Goal: Information Seeking & Learning: Learn about a topic

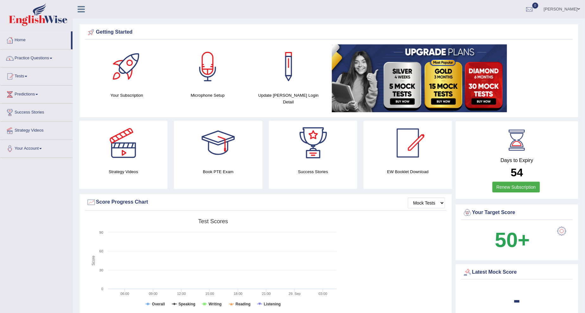
click at [46, 59] on link "Practice Questions" at bounding box center [36, 57] width 72 height 16
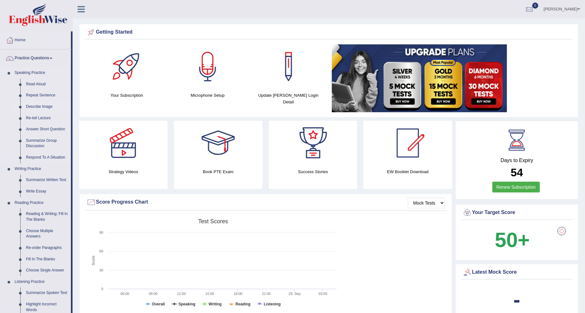
click at [41, 106] on link "Describe Image" at bounding box center [47, 106] width 48 height 11
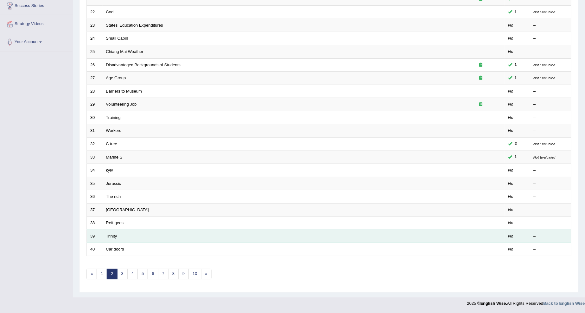
scroll to position [106, 0]
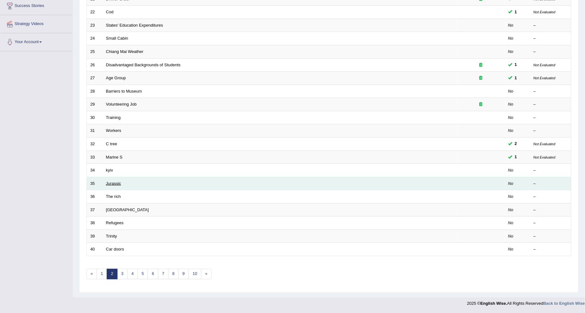
click at [112, 181] on link "Jurassic" at bounding box center [113, 183] width 15 height 5
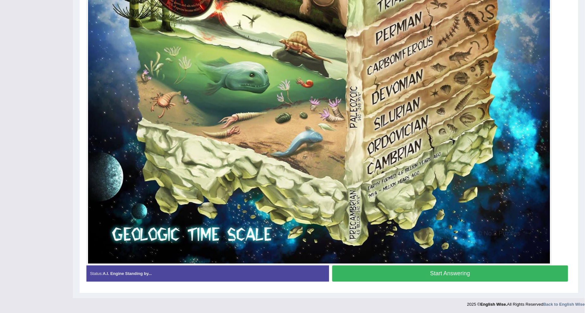
scroll to position [522, 0]
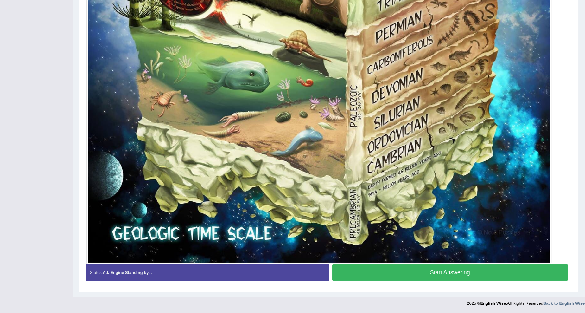
click at [408, 270] on button "Start Answering" at bounding box center [450, 272] width 236 height 16
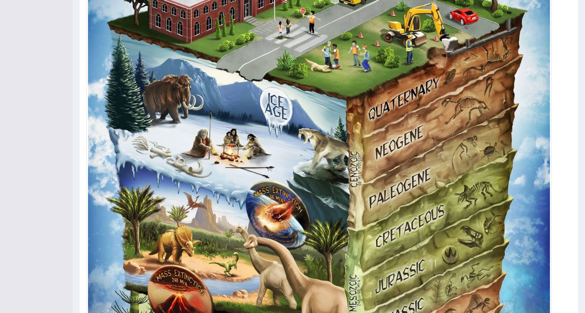
scroll to position [206, 0]
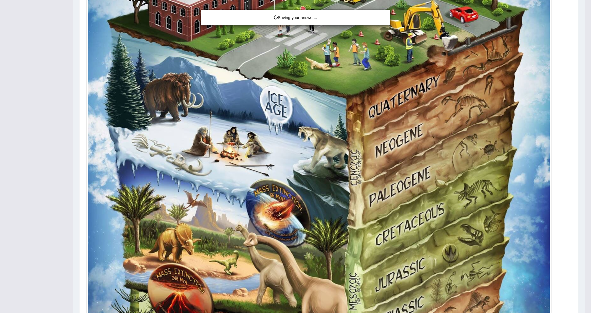
drag, startPoint x: 412, startPoint y: 195, endPoint x: 436, endPoint y: 213, distance: 30.3
click at [484, 191] on div "Saving your answer..." at bounding box center [295, 156] width 591 height 313
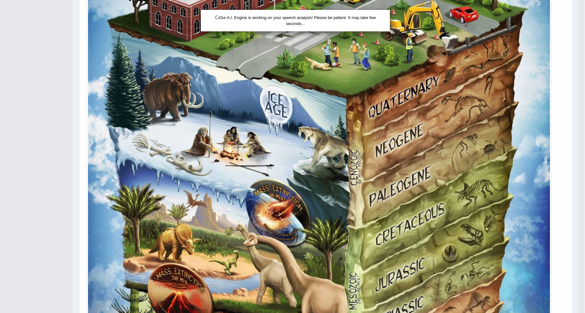
drag, startPoint x: 486, startPoint y: 207, endPoint x: 478, endPoint y: 209, distance: 8.5
click at [480, 213] on div "Our A.I. Engine is working on your speech analysis! Please be patient. It may t…" at bounding box center [292, 156] width 585 height 313
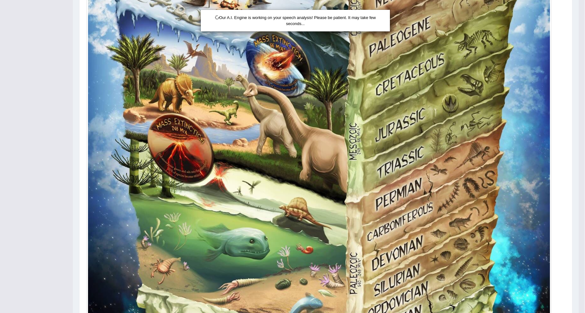
scroll to position [346, 0]
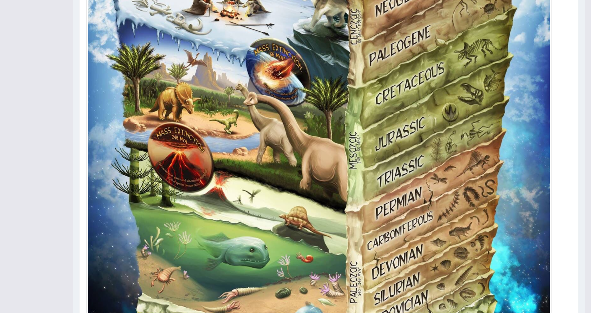
drag, startPoint x: 470, startPoint y: 204, endPoint x: 470, endPoint y: 225, distance: 20.9
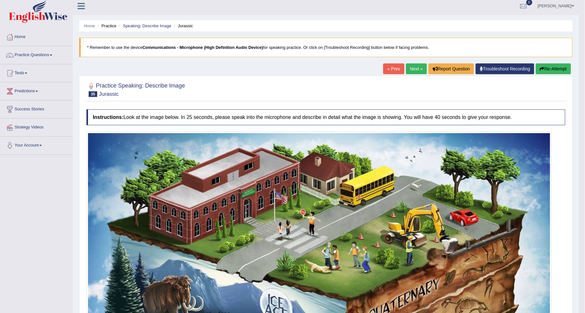
scroll to position [0, 0]
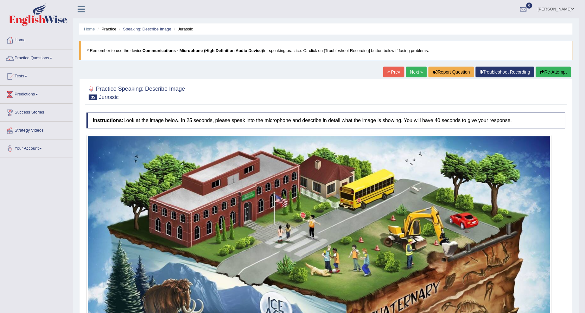
click at [560, 72] on button "Re-Attempt" at bounding box center [553, 71] width 35 height 11
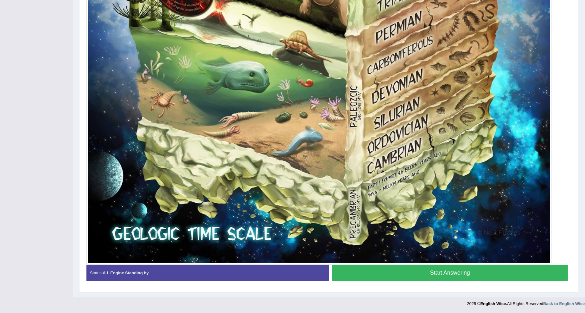
click at [400, 271] on button "Start Answering" at bounding box center [450, 272] width 236 height 16
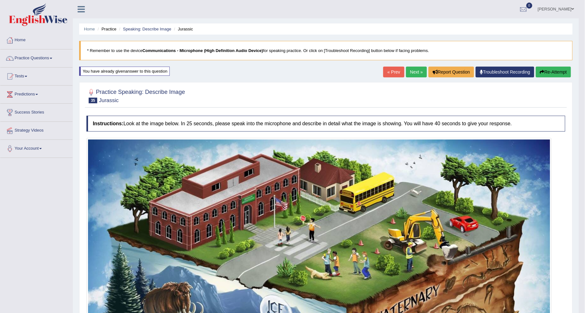
click at [415, 74] on link "Next »" at bounding box center [416, 71] width 21 height 11
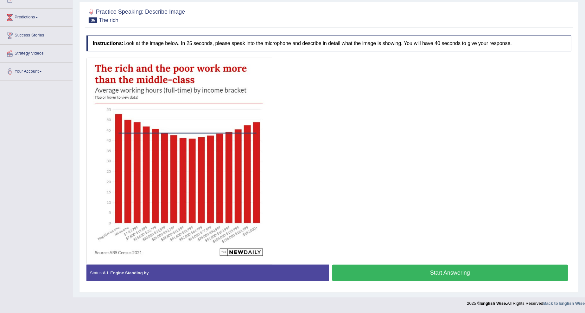
click at [370, 271] on button "Start Answering" at bounding box center [450, 272] width 236 height 16
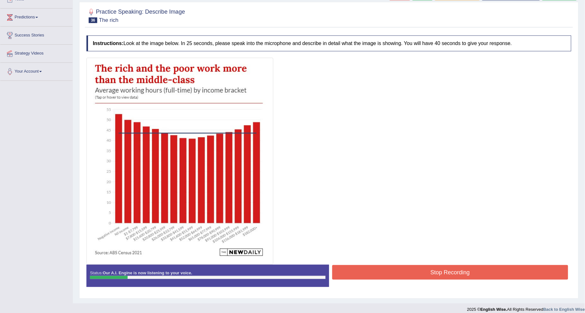
click at [471, 265] on button "Stop Recording" at bounding box center [450, 272] width 236 height 15
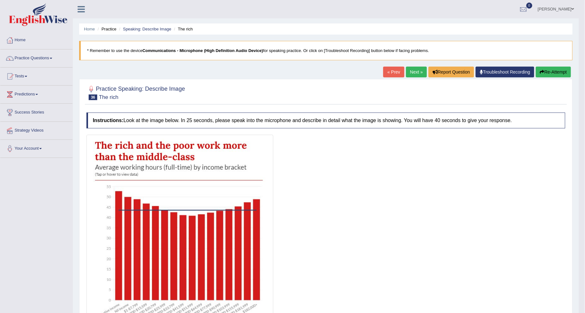
click at [420, 68] on link "Next »" at bounding box center [416, 71] width 21 height 11
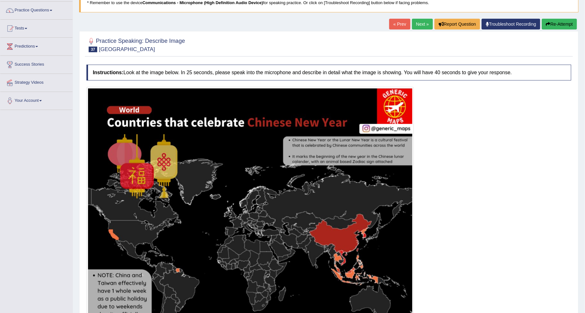
scroll to position [35, 0]
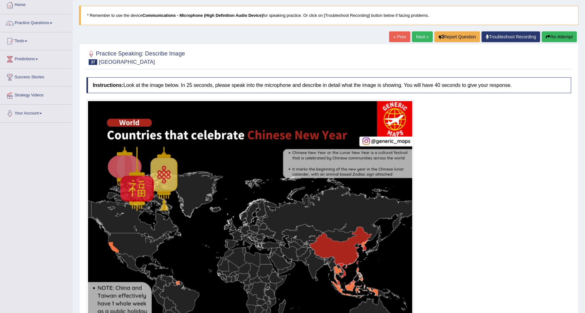
click at [421, 36] on link "Next »" at bounding box center [422, 36] width 21 height 11
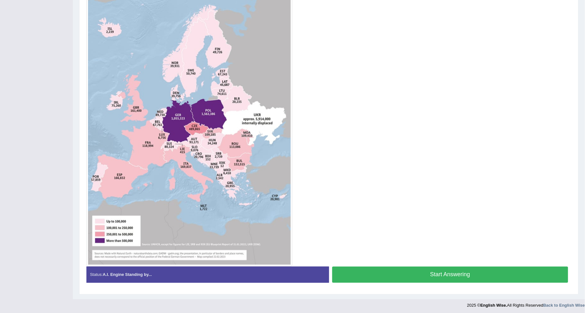
scroll to position [160, 0]
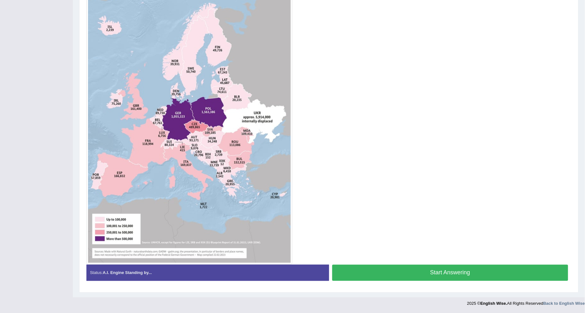
click at [352, 271] on button "Start Answering" at bounding box center [450, 272] width 236 height 16
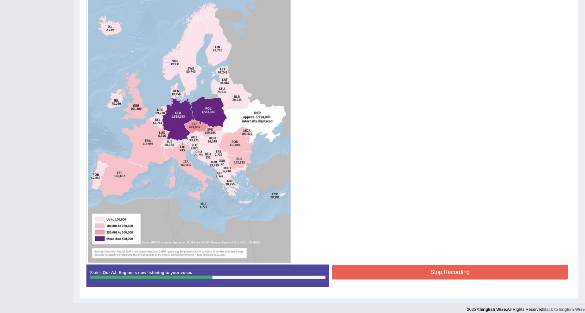
click at [361, 271] on button "Stop Recording" at bounding box center [450, 272] width 236 height 15
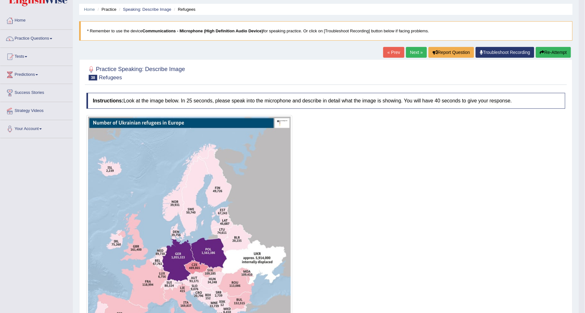
scroll to position [0, 0]
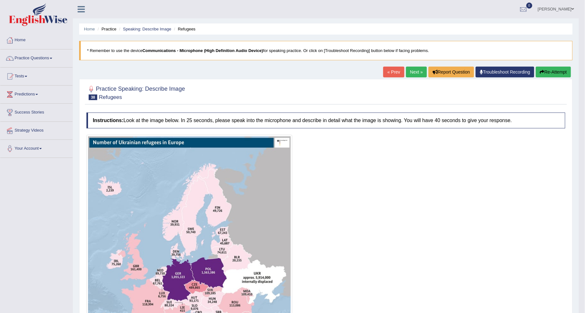
click at [417, 70] on link "Next »" at bounding box center [416, 71] width 21 height 11
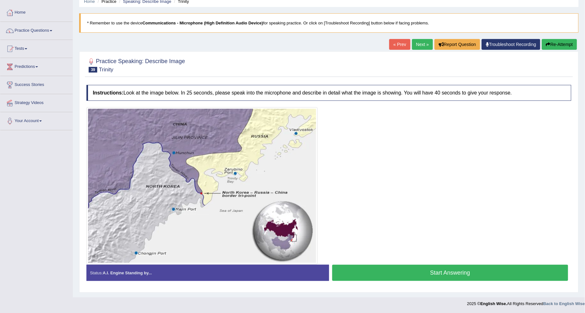
click at [26, 47] on link "Tests" at bounding box center [36, 48] width 72 height 16
click at [31, 74] on link "Take Mock Test" at bounding box center [41, 74] width 59 height 11
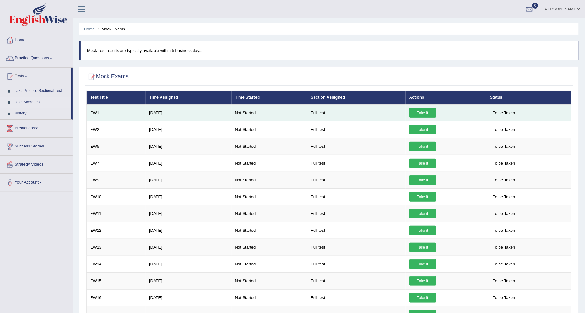
click at [415, 111] on link "Take it" at bounding box center [422, 112] width 27 height 9
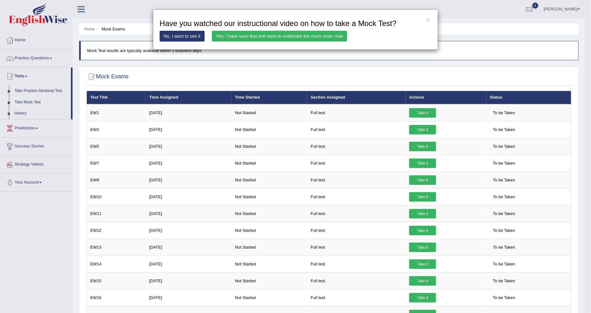
click at [201, 36] on link "No, I want to see it" at bounding box center [182, 36] width 45 height 11
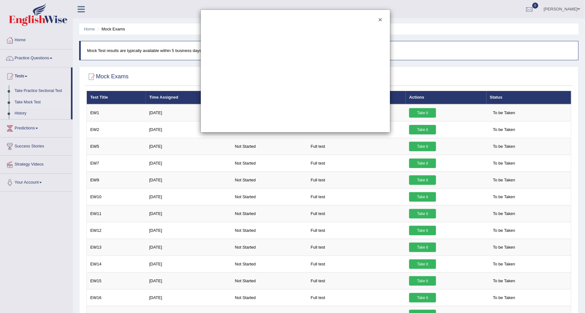
click at [378, 18] on button "×" at bounding box center [380, 19] width 4 height 7
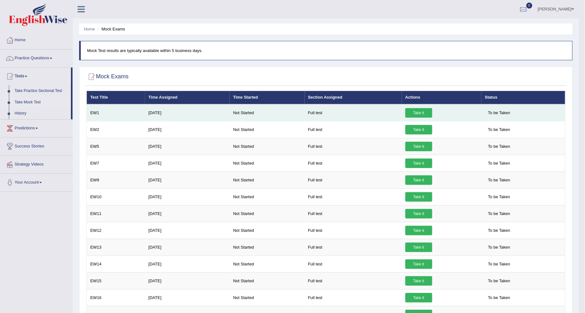
click at [421, 106] on td "Take it" at bounding box center [442, 112] width 80 height 17
click at [424, 112] on link "Take it" at bounding box center [418, 112] width 27 height 9
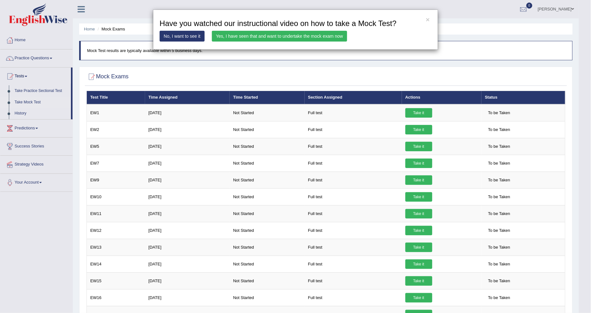
click at [189, 36] on link "No, I want to see it" at bounding box center [182, 36] width 45 height 11
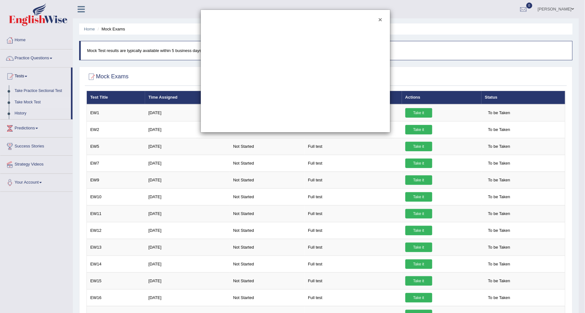
click at [381, 17] on button "×" at bounding box center [380, 19] width 4 height 7
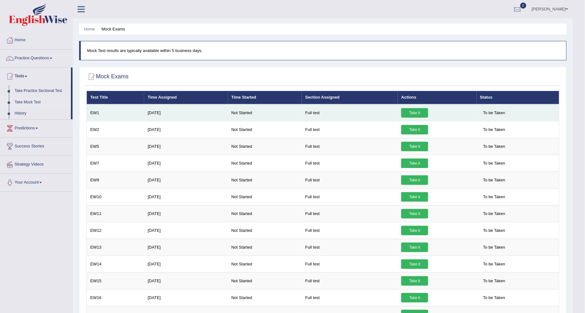
click at [416, 108] on link "Take it" at bounding box center [414, 112] width 27 height 9
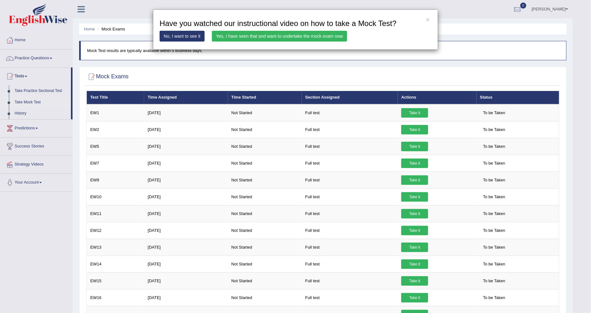
click at [313, 34] on link "Yes, I have seen that and want to undertake the mock exam now" at bounding box center [279, 36] width 135 height 11
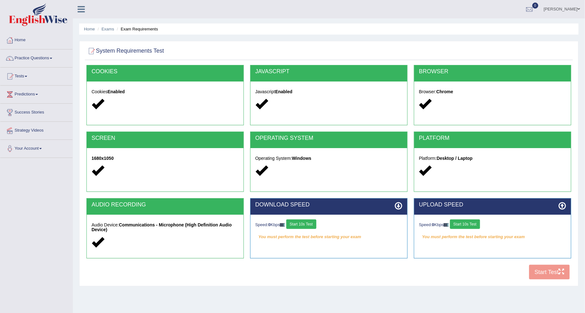
click at [546, 271] on div "COOKIES Cookies Enabled JAVASCRIPT Javascript Enabled BROWSER Browser: Chrome S…" at bounding box center [329, 174] width 488 height 218
click at [313, 225] on button "Start 10s Test" at bounding box center [301, 223] width 30 height 9
click at [473, 217] on div "Speed: 0 Kbps Start 10s Test You must perform the test before starting your exam" at bounding box center [492, 230] width 157 height 32
click at [469, 222] on button "Start 10s Test" at bounding box center [465, 223] width 30 height 9
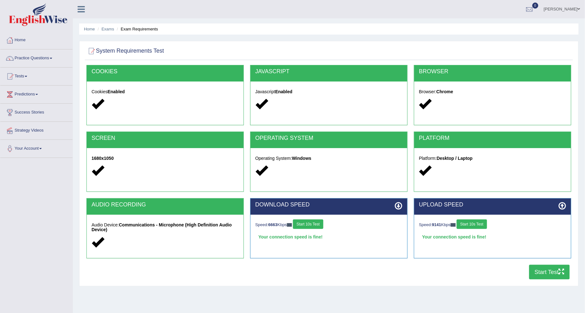
click at [534, 271] on button "Start Test" at bounding box center [549, 271] width 41 height 15
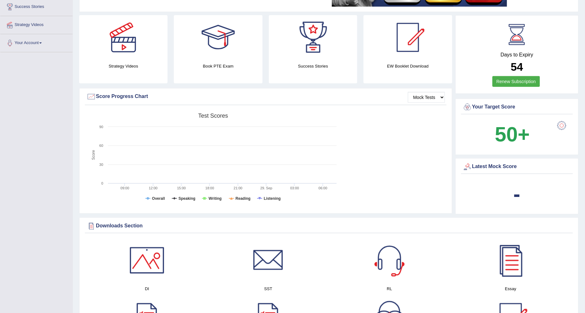
scroll to position [141, 0]
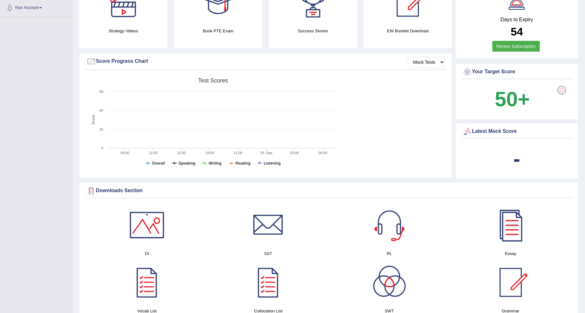
click at [295, 126] on rect at bounding box center [212, 124] width 253 height 98
click at [113, 75] on rect at bounding box center [212, 124] width 253 height 98
click at [482, 131] on div "Latest Mock Score" at bounding box center [517, 131] width 109 height 9
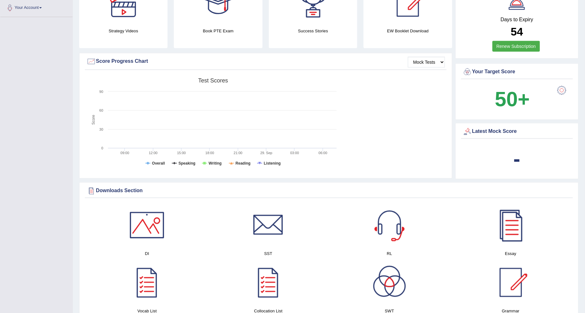
click at [505, 129] on div "Latest Mock Score" at bounding box center [517, 131] width 109 height 9
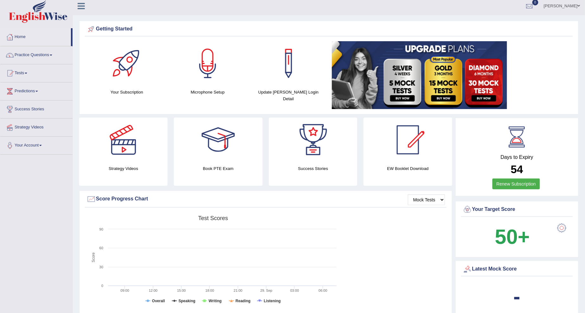
scroll to position [0, 0]
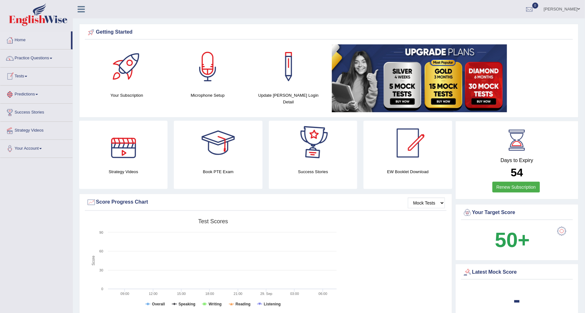
click at [29, 76] on link "Tests" at bounding box center [36, 75] width 72 height 16
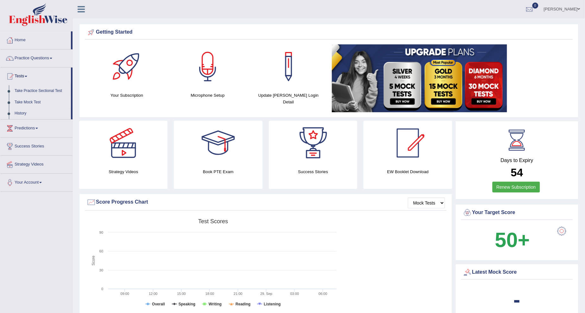
click at [29, 100] on link "Take Mock Test" at bounding box center [41, 102] width 59 height 11
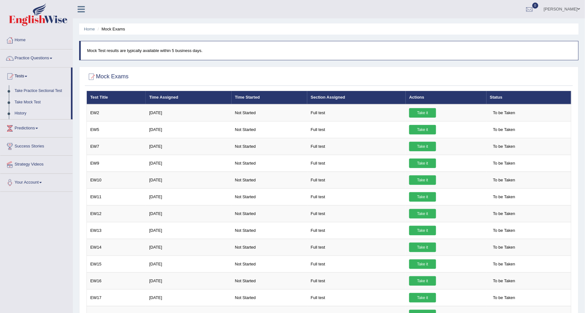
click at [15, 114] on link "History" at bounding box center [41, 113] width 59 height 11
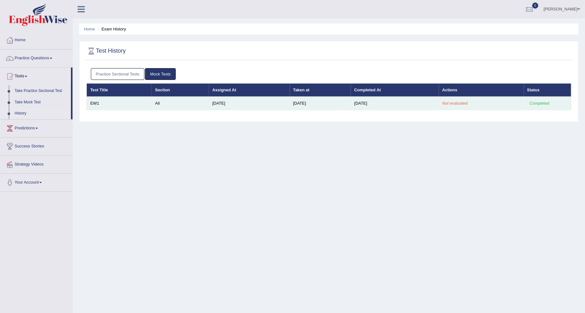
click at [453, 104] on em "Not evaluated" at bounding box center [454, 103] width 25 height 5
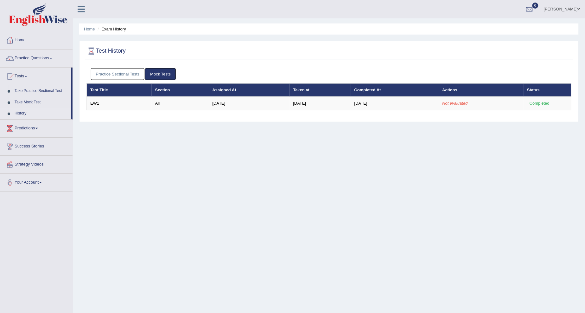
click at [458, 122] on div "Home Exam History Test History Practice Sectional Tests Mock Tests Test Title S…" at bounding box center [329, 158] width 512 height 317
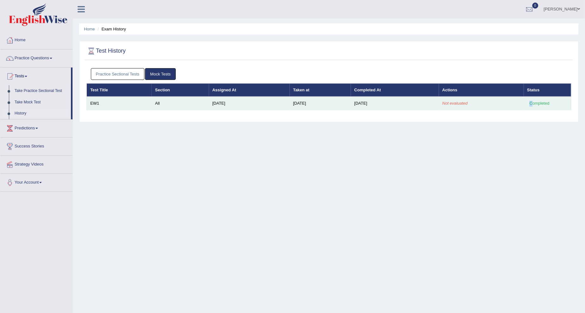
click at [531, 102] on div "Completed" at bounding box center [539, 103] width 25 height 7
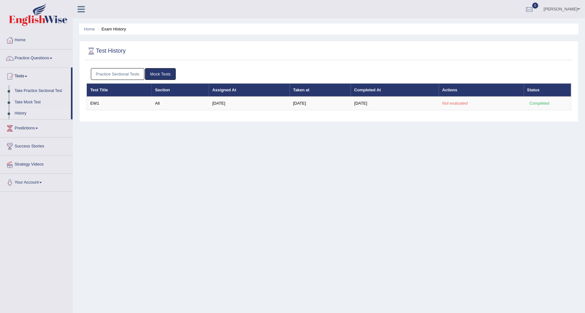
click at [522, 114] on div "Practice Sectional Tests Mock Tests Test Title Section Assigned At Taken at Com…" at bounding box center [329, 92] width 488 height 54
click at [52, 58] on span at bounding box center [51, 58] width 3 height 1
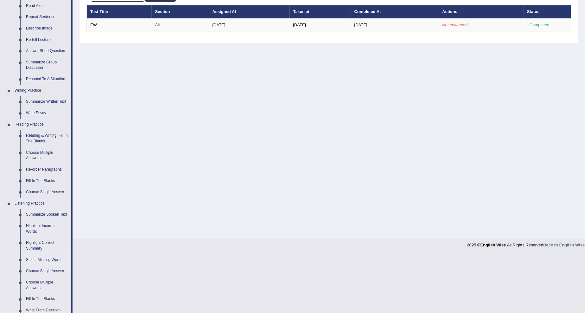
scroll to position [70, 0]
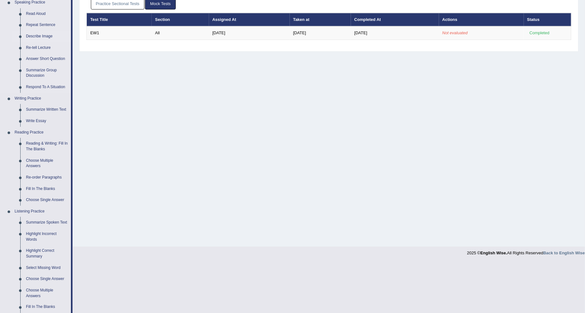
click at [34, 35] on link "Describe Image" at bounding box center [47, 36] width 48 height 11
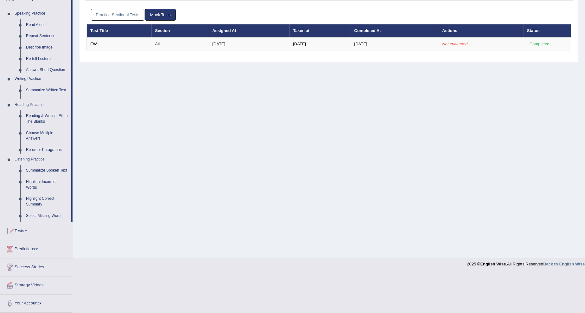
click at [34, 35] on li "Practice Questions Speaking Practice Read Aloud Repeat Sentence Describe Image …" at bounding box center [36, 106] width 72 height 232
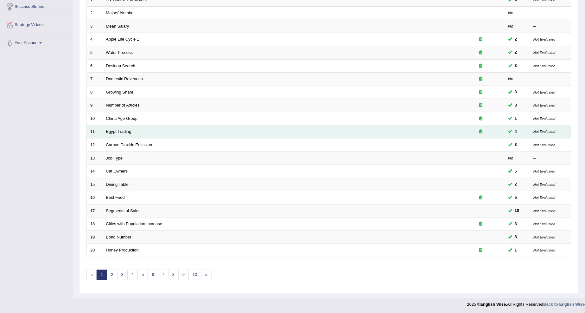
scroll to position [106, 0]
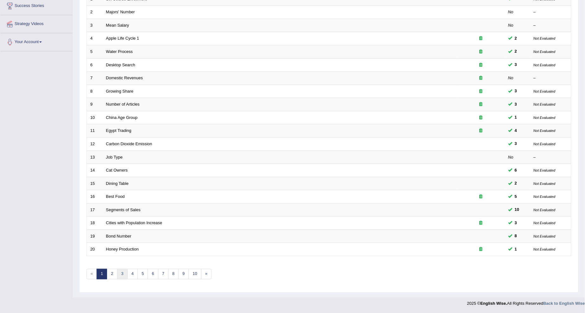
click at [118, 273] on link "3" at bounding box center [122, 274] width 10 height 10
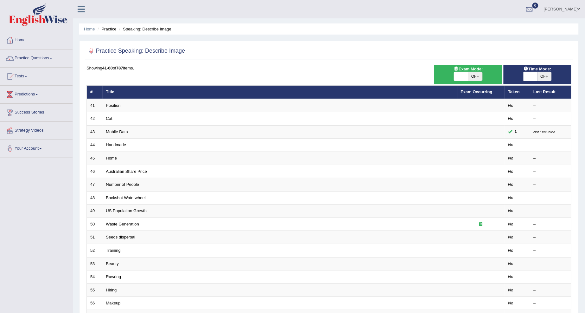
click at [122, 132] on link "Mobile Data" at bounding box center [117, 131] width 22 height 5
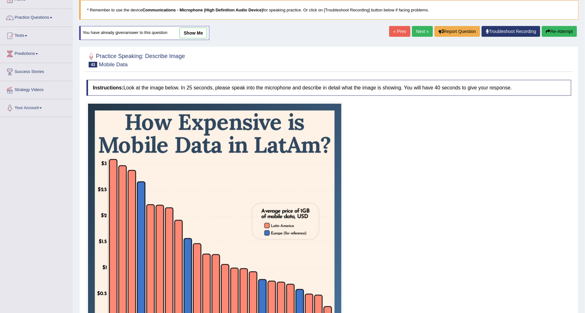
scroll to position [29, 0]
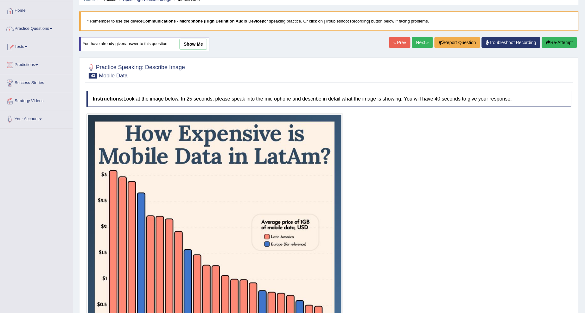
click at [420, 40] on link "Next »" at bounding box center [422, 42] width 21 height 11
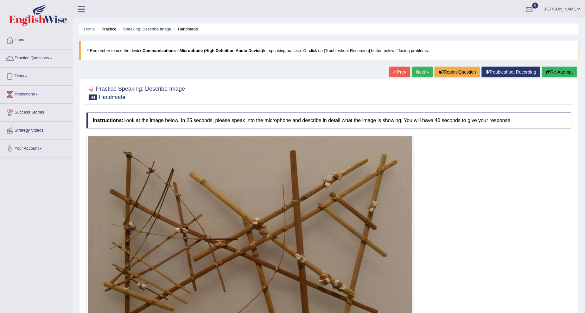
click at [418, 72] on link "Next »" at bounding box center [422, 71] width 21 height 11
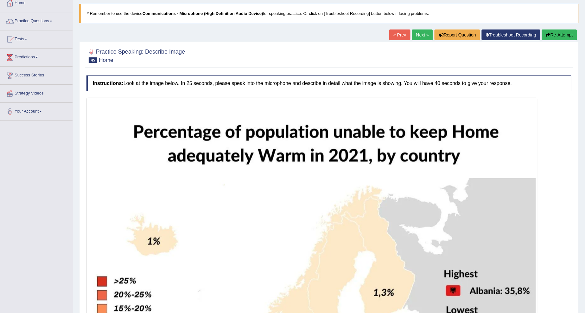
scroll to position [20, 0]
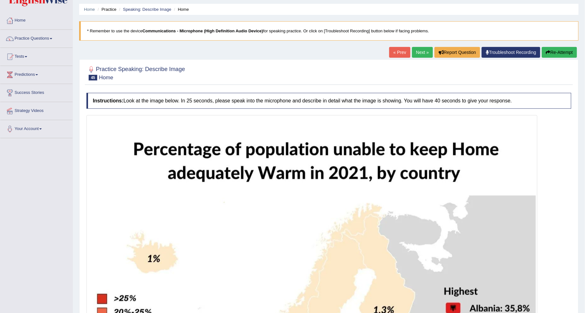
click at [418, 52] on link "Next »" at bounding box center [422, 52] width 21 height 11
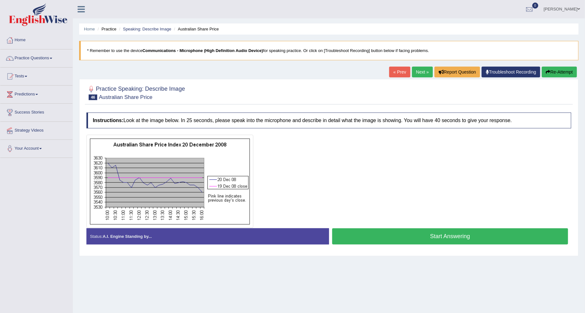
click at [418, 70] on link "Next »" at bounding box center [422, 71] width 21 height 11
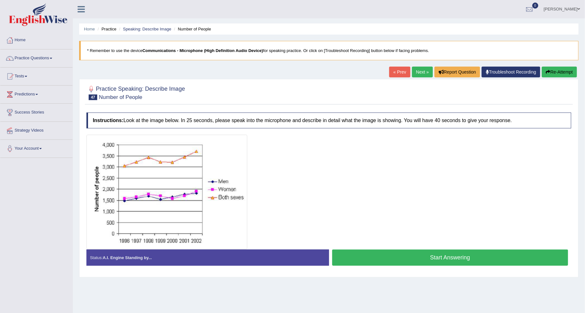
click at [423, 68] on link "Next »" at bounding box center [422, 71] width 21 height 11
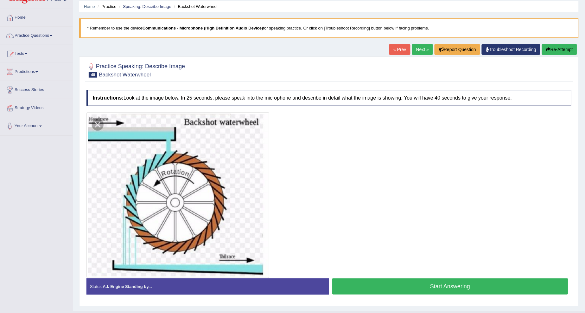
scroll to position [36, 0]
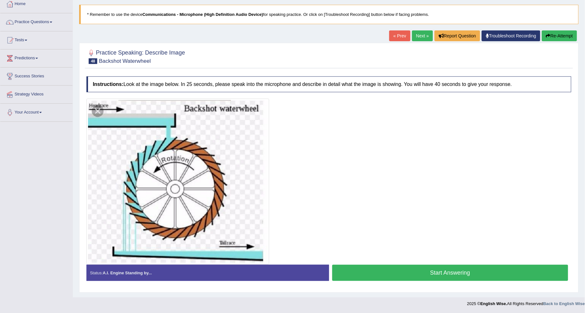
click at [414, 273] on button "Start Answering" at bounding box center [450, 272] width 236 height 16
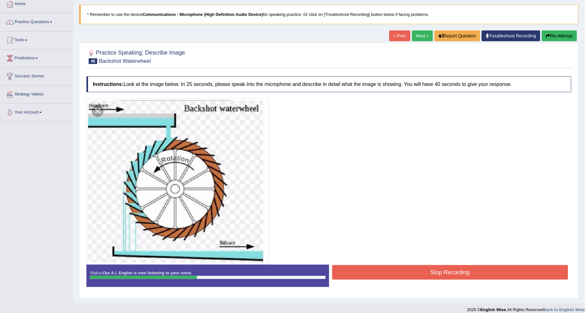
click at [360, 268] on button "Stop Recording" at bounding box center [450, 272] width 236 height 15
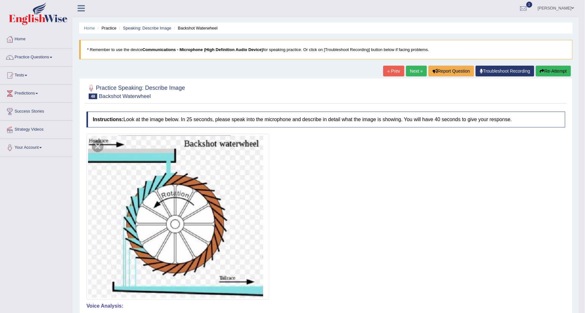
scroll to position [0, 0]
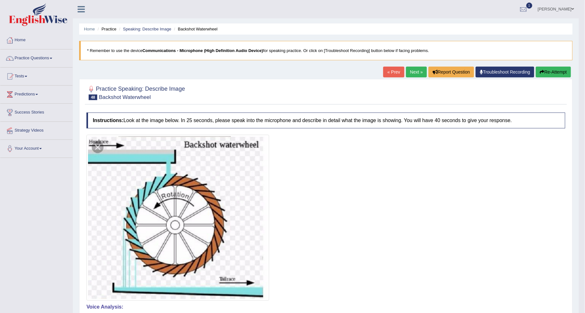
click at [555, 73] on button "Re-Attempt" at bounding box center [553, 71] width 35 height 11
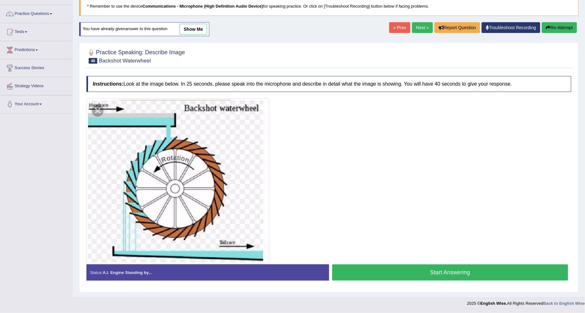
click at [427, 267] on button "Start Answering" at bounding box center [450, 272] width 236 height 16
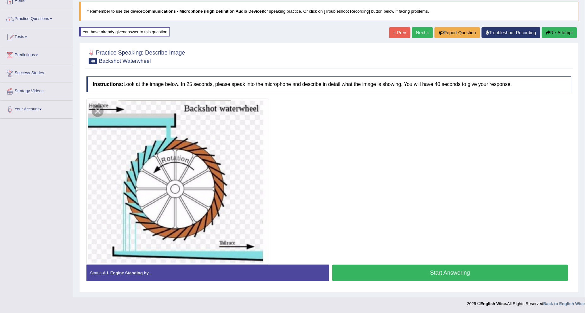
scroll to position [44, 0]
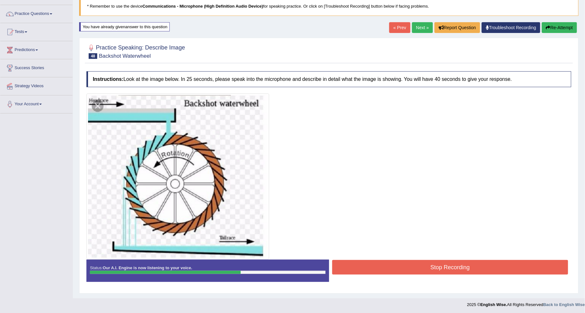
click at [365, 265] on button "Stop Recording" at bounding box center [450, 267] width 236 height 15
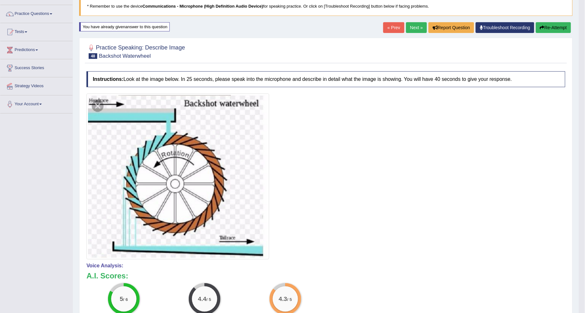
click at [547, 22] on div "Home Practice Speaking: Describe Image Backshot Waterwheel * Remember to use th…" at bounding box center [326, 191] width 506 height 471
click at [549, 25] on button "Re-Attempt" at bounding box center [553, 27] width 35 height 11
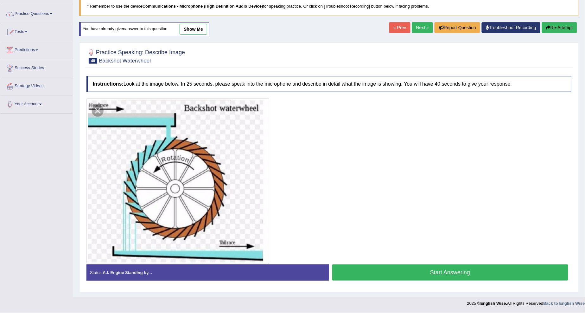
click at [423, 270] on button "Start Answering" at bounding box center [450, 272] width 236 height 16
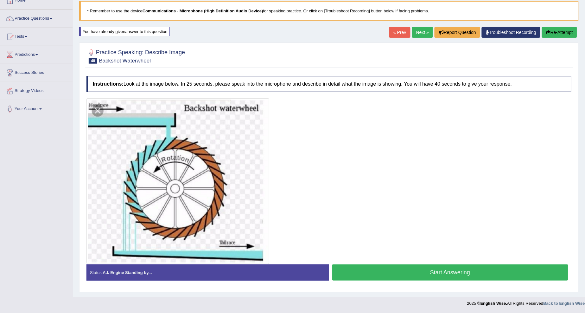
scroll to position [39, 0]
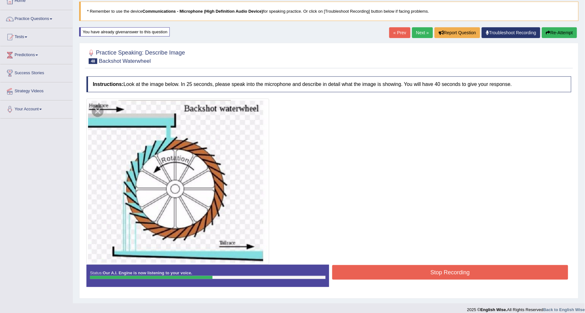
click at [438, 278] on button "Stop Recording" at bounding box center [450, 272] width 236 height 15
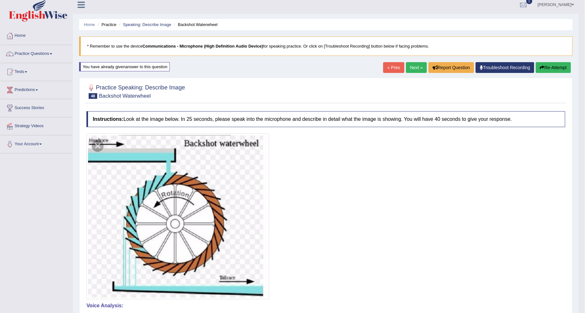
scroll to position [0, 0]
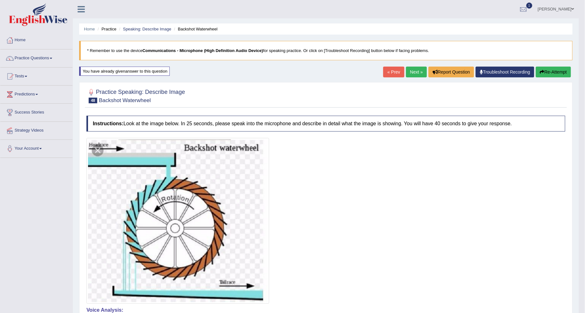
click at [552, 70] on button "Re-Attempt" at bounding box center [553, 71] width 35 height 11
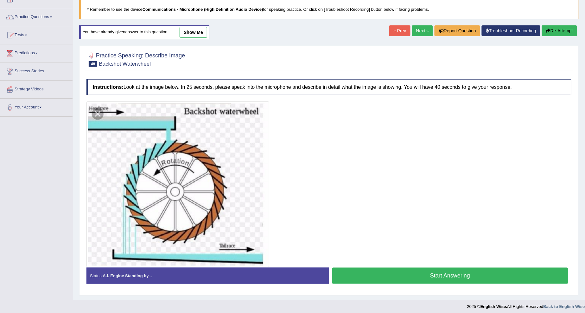
drag, startPoint x: 428, startPoint y: 267, endPoint x: 423, endPoint y: 267, distance: 5.1
click at [428, 268] on button "Start Answering" at bounding box center [450, 275] width 236 height 16
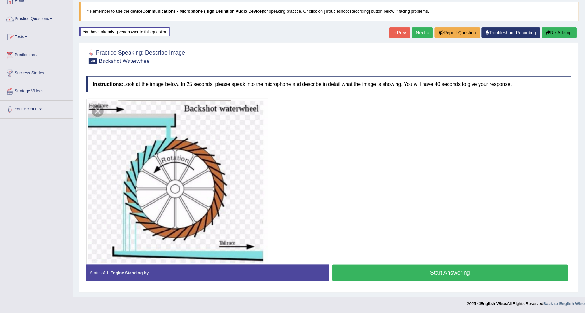
scroll to position [41, 0]
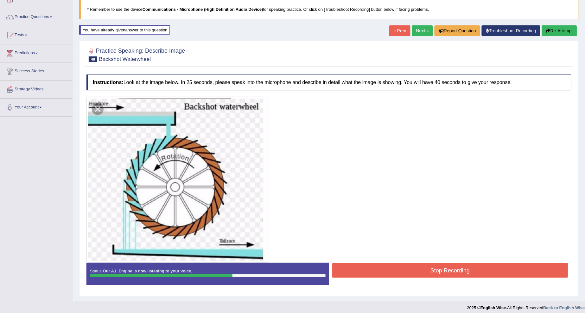
click at [383, 261] on div at bounding box center [328, 180] width 485 height 166
click at [382, 265] on button "Stop Recording" at bounding box center [450, 270] width 236 height 15
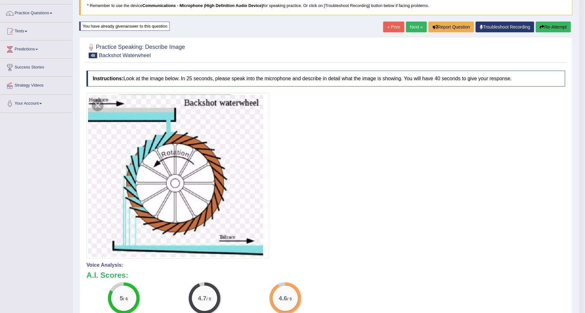
scroll to position [0, 0]
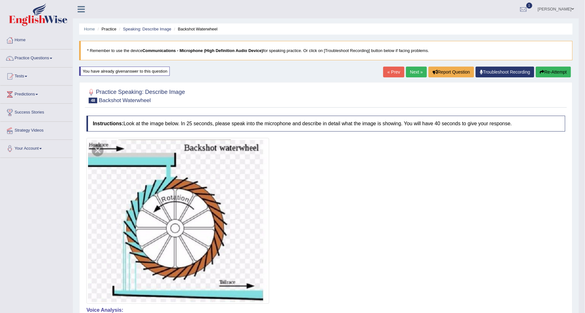
click at [413, 66] on link "Next »" at bounding box center [416, 71] width 21 height 11
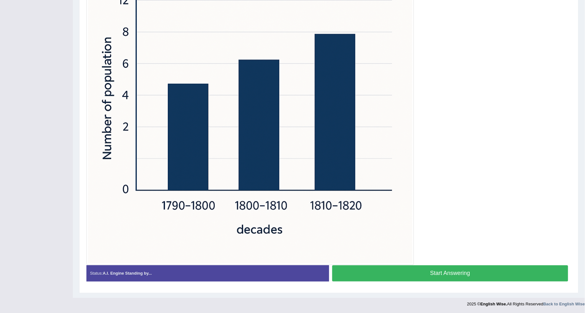
scroll to position [198, 0]
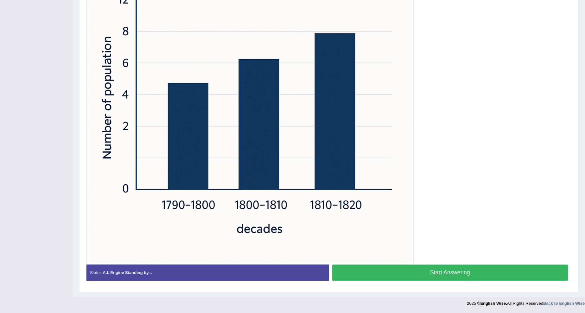
click at [440, 274] on button "Start Answering" at bounding box center [450, 272] width 236 height 16
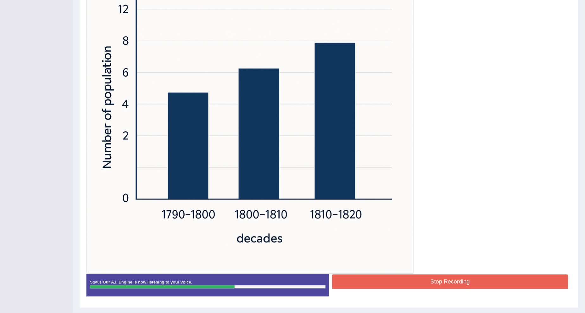
scroll to position [204, 0]
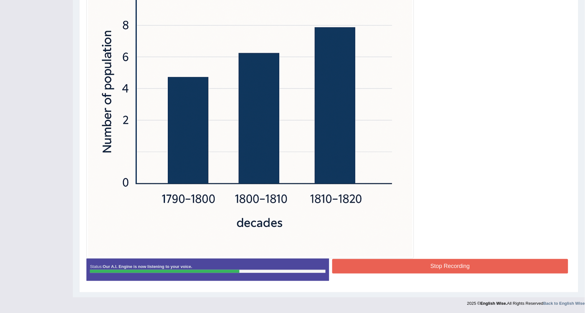
click at [418, 261] on button "Stop Recording" at bounding box center [450, 266] width 236 height 15
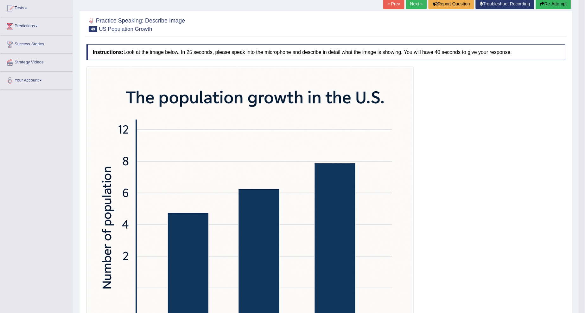
scroll to position [51, 0]
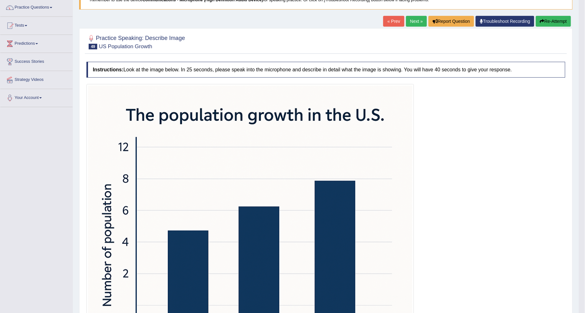
click at [555, 17] on button "Re-Attempt" at bounding box center [553, 21] width 35 height 11
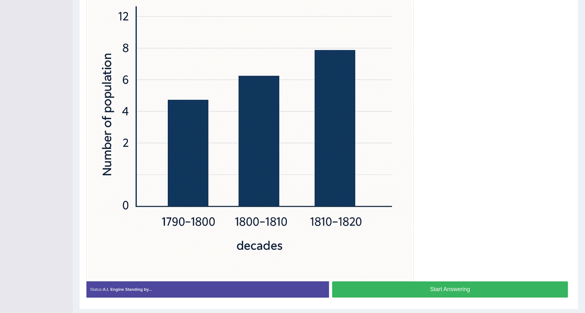
scroll to position [192, 0]
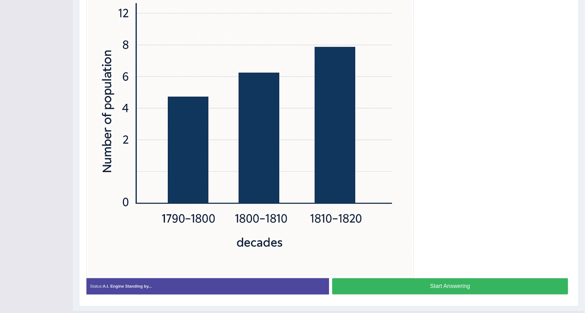
click at [475, 280] on button "Start Answering" at bounding box center [450, 286] width 236 height 16
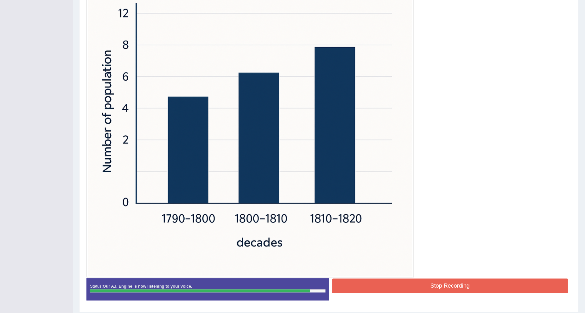
click at [387, 287] on button "Stop Recording" at bounding box center [450, 285] width 236 height 15
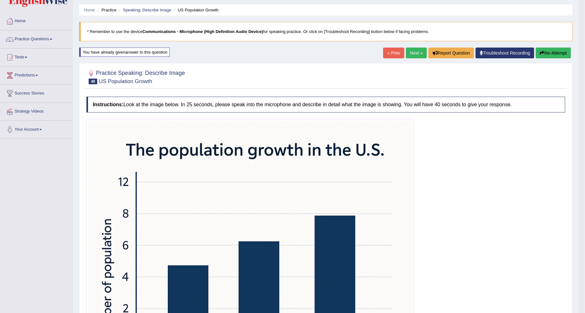
scroll to position [0, 0]
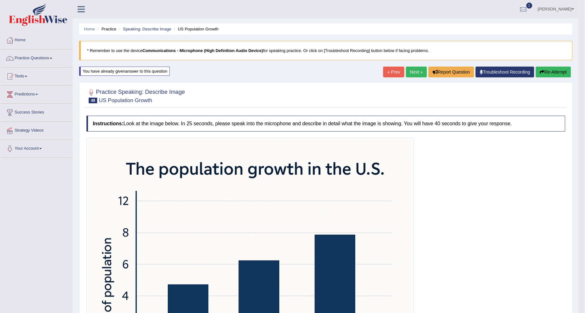
click at [420, 67] on link "Next »" at bounding box center [416, 71] width 21 height 11
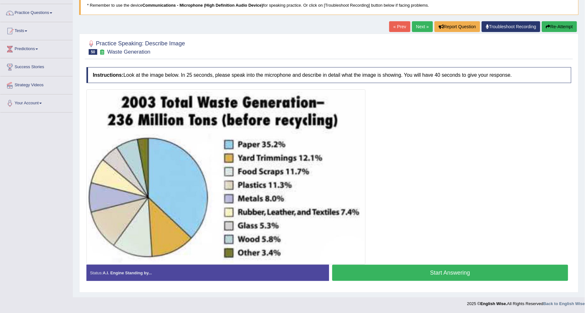
click at [364, 269] on button "Start Answering" at bounding box center [450, 272] width 236 height 16
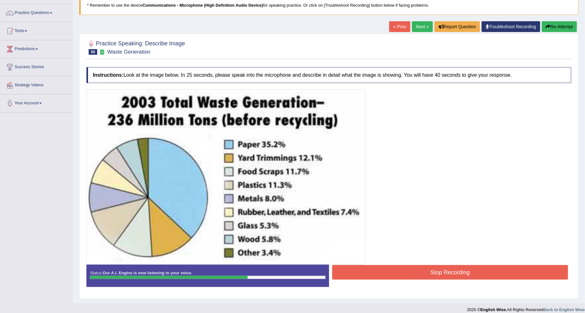
click at [362, 276] on button "Stop Recording" at bounding box center [450, 272] width 236 height 15
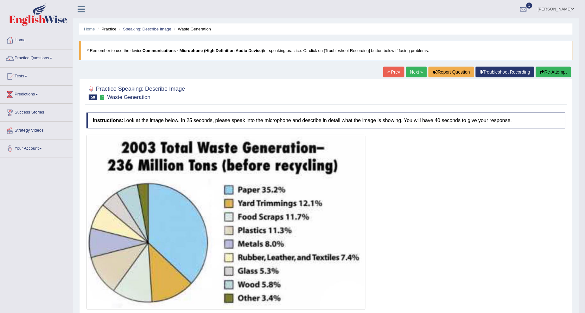
click at [421, 71] on link "Next »" at bounding box center [416, 71] width 21 height 11
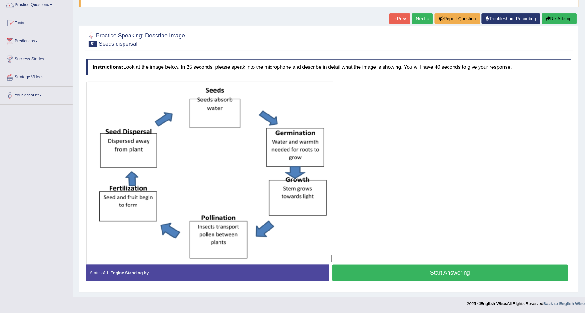
click at [379, 273] on button "Start Answering" at bounding box center [450, 272] width 236 height 16
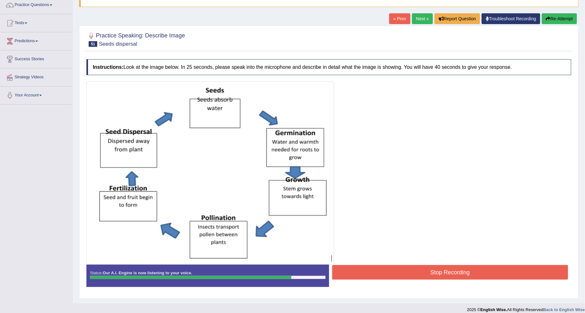
click at [380, 275] on button "Stop Recording" at bounding box center [450, 272] width 236 height 15
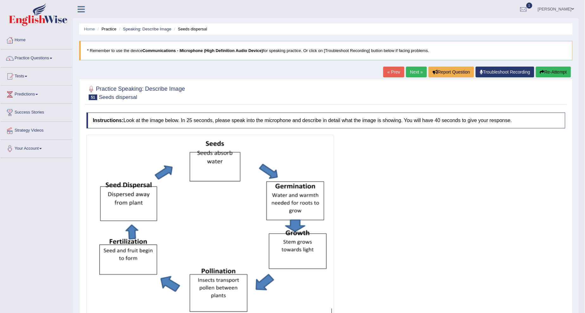
click at [548, 72] on button "Re-Attempt" at bounding box center [553, 71] width 35 height 11
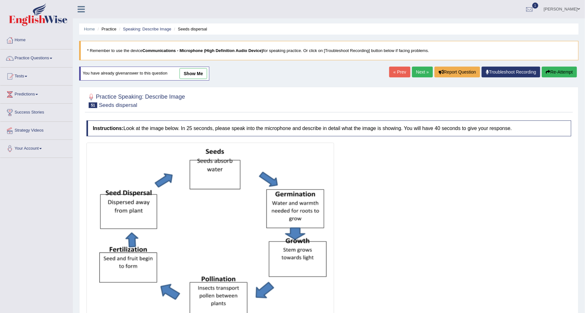
scroll to position [35, 0]
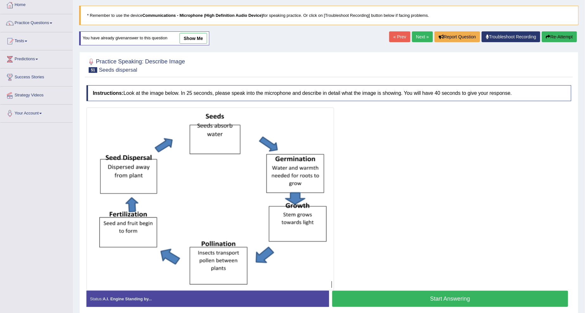
click at [459, 295] on button "Start Answering" at bounding box center [450, 298] width 236 height 16
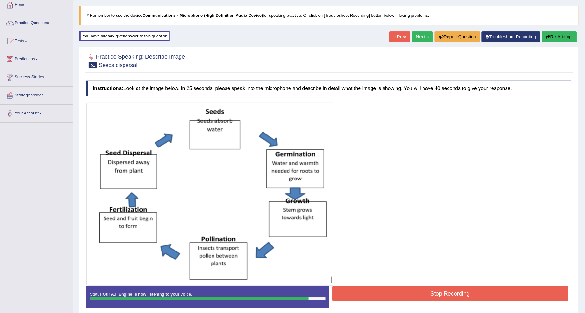
click at [446, 294] on button "Stop Recording" at bounding box center [450, 293] width 236 height 15
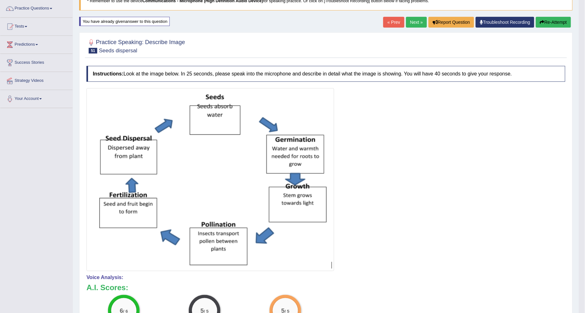
scroll to position [15, 0]
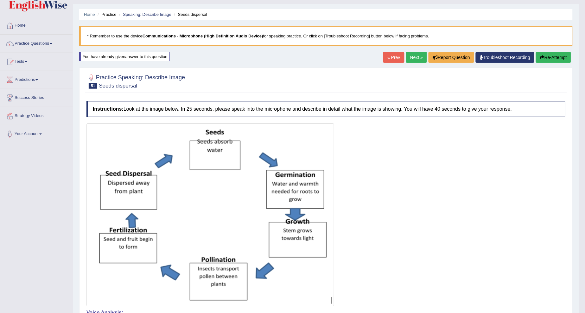
click at [419, 57] on link "Next »" at bounding box center [416, 57] width 21 height 11
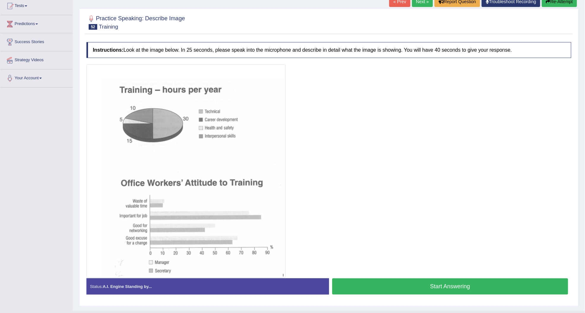
click at [434, 287] on button "Start Answering" at bounding box center [450, 286] width 236 height 16
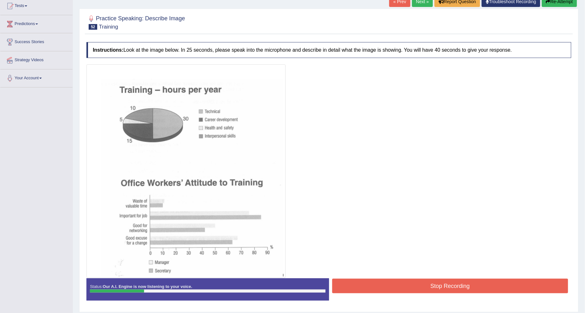
click at [452, 283] on button "Stop Recording" at bounding box center [450, 285] width 236 height 15
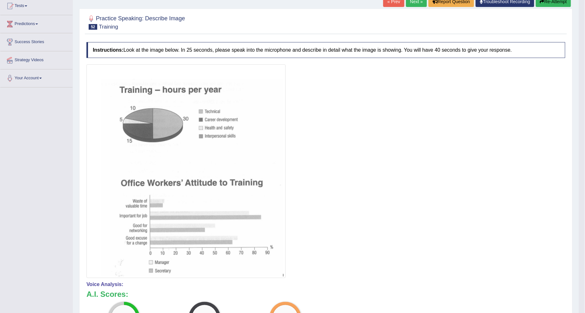
click at [540, 4] on button "Re-Attempt" at bounding box center [553, 1] width 35 height 11
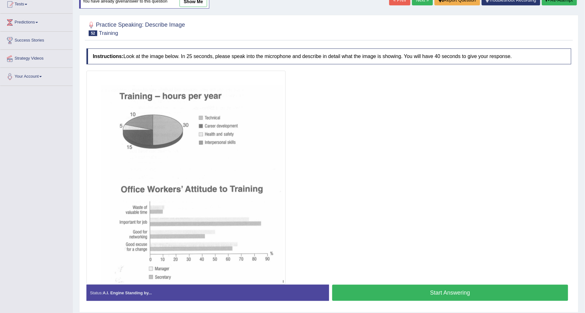
scroll to position [72, 0]
click at [422, 296] on button "Start Answering" at bounding box center [450, 292] width 236 height 16
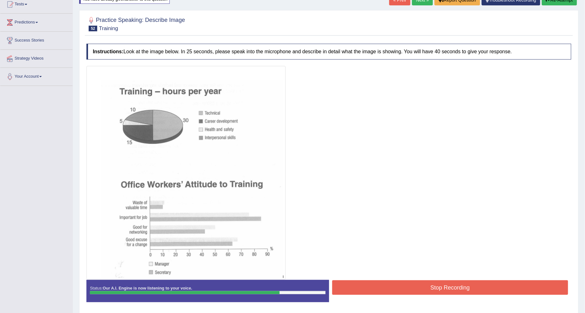
click at [365, 283] on button "Stop Recording" at bounding box center [450, 287] width 236 height 15
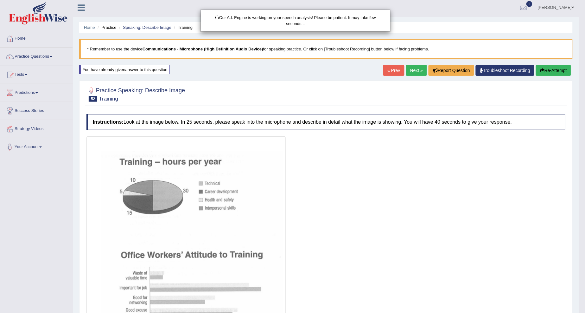
scroll to position [0, 0]
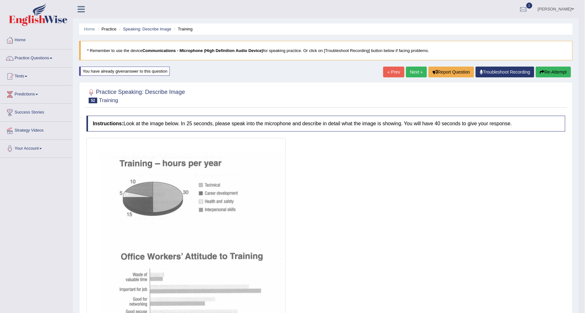
click at [568, 72] on button "Re-Attempt" at bounding box center [553, 71] width 35 height 11
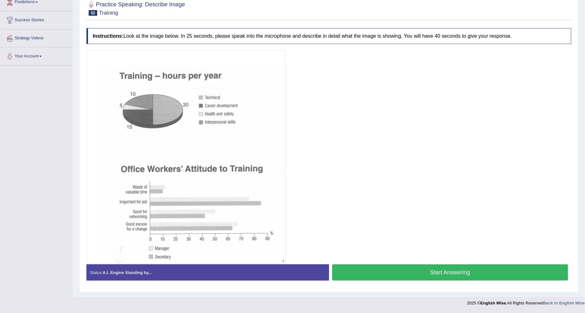
click at [359, 267] on button "Start Answering" at bounding box center [450, 272] width 236 height 16
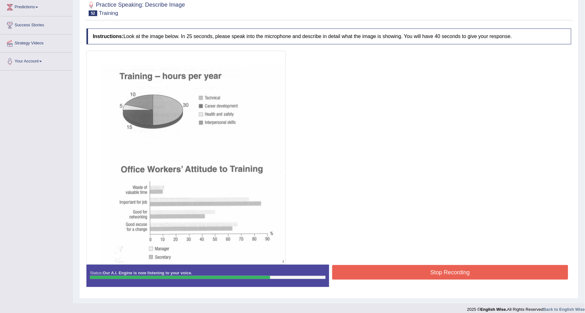
click at [384, 272] on button "Stop Recording" at bounding box center [450, 272] width 236 height 15
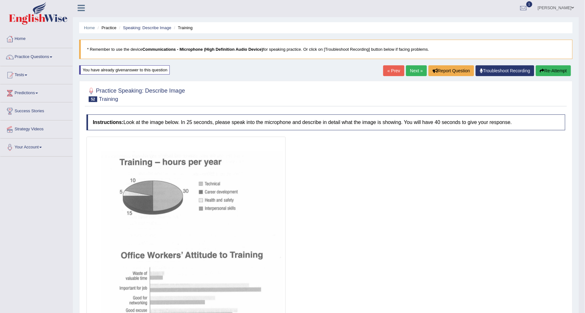
scroll to position [0, 0]
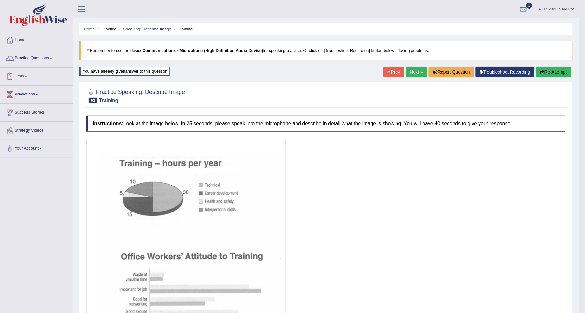
click at [27, 77] on span at bounding box center [26, 76] width 3 height 1
click at [31, 100] on link "Take Mock Test" at bounding box center [41, 102] width 59 height 11
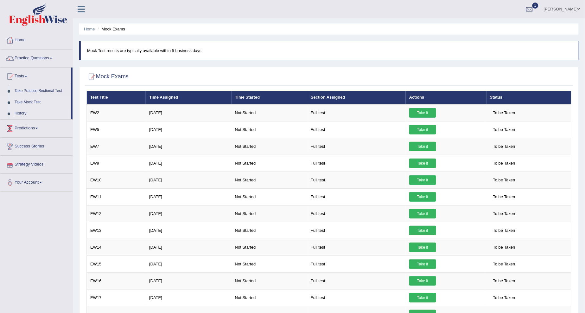
click at [37, 112] on link "History" at bounding box center [41, 113] width 59 height 11
click at [19, 134] on link "Success Stories" at bounding box center [36, 142] width 72 height 16
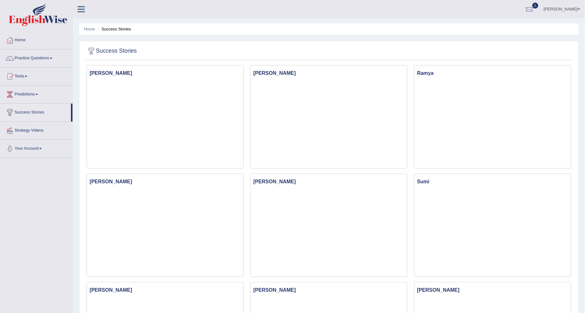
click at [28, 72] on link "Tests" at bounding box center [36, 75] width 72 height 16
click at [22, 110] on link "History" at bounding box center [41, 113] width 59 height 11
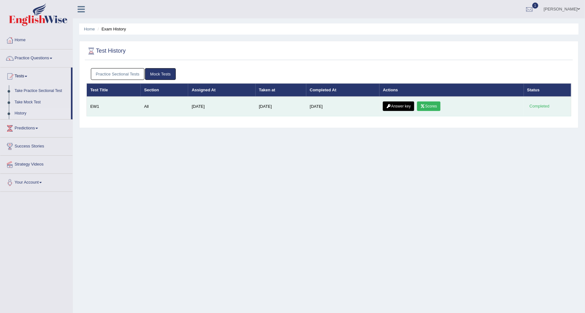
click at [428, 109] on link "Scores" at bounding box center [428, 105] width 23 height 9
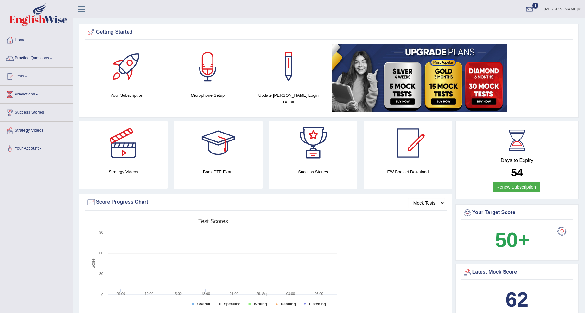
click at [47, 57] on link "Practice Questions" at bounding box center [36, 57] width 72 height 16
